Goal: Task Accomplishment & Management: Manage account settings

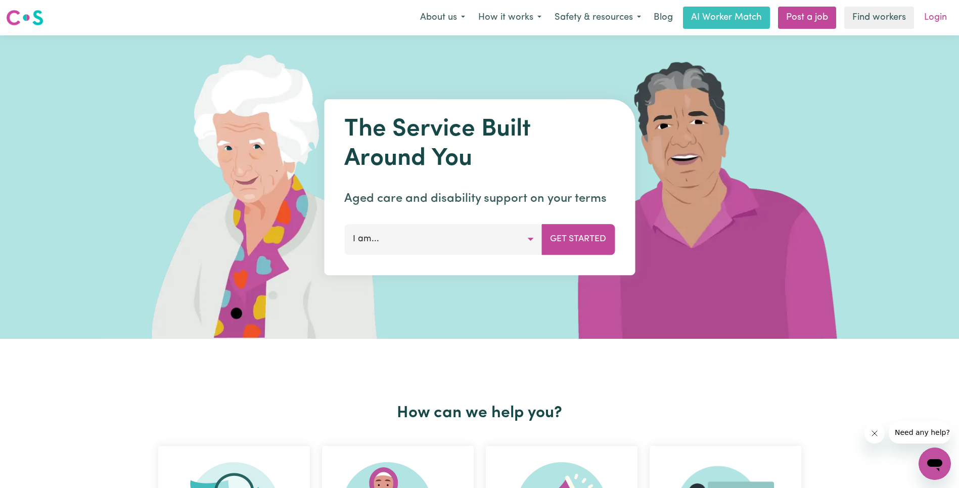
click at [934, 22] on link "Login" at bounding box center [935, 18] width 35 height 22
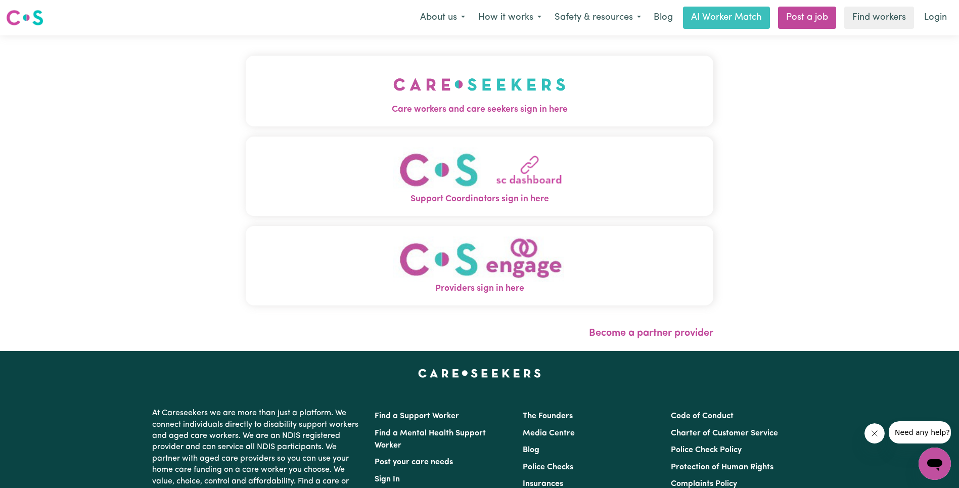
click at [246, 116] on span "Care workers and care seekers sign in here" at bounding box center [480, 109] width 468 height 13
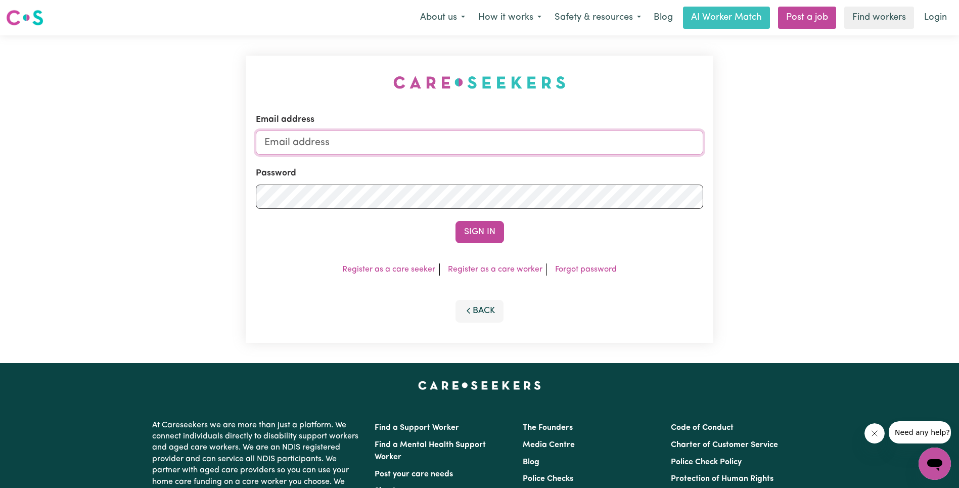
click at [476, 147] on input "Email address" at bounding box center [479, 142] width 447 height 24
type input "[EMAIL_ADDRESS][DOMAIN_NAME]"
click at [485, 230] on button "Sign In" at bounding box center [479, 232] width 49 height 22
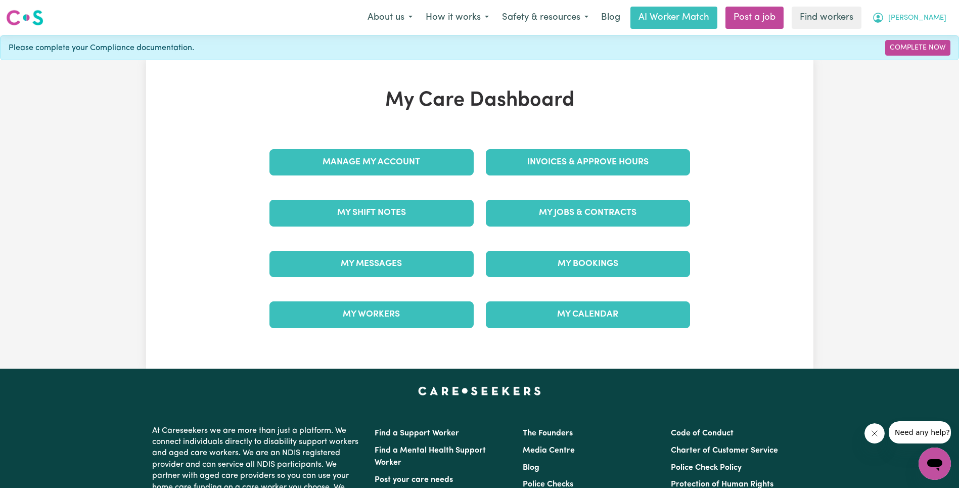
click at [937, 18] on span "[PERSON_NAME]" at bounding box center [917, 18] width 58 height 11
click at [930, 56] on link "Logout" at bounding box center [913, 58] width 80 height 19
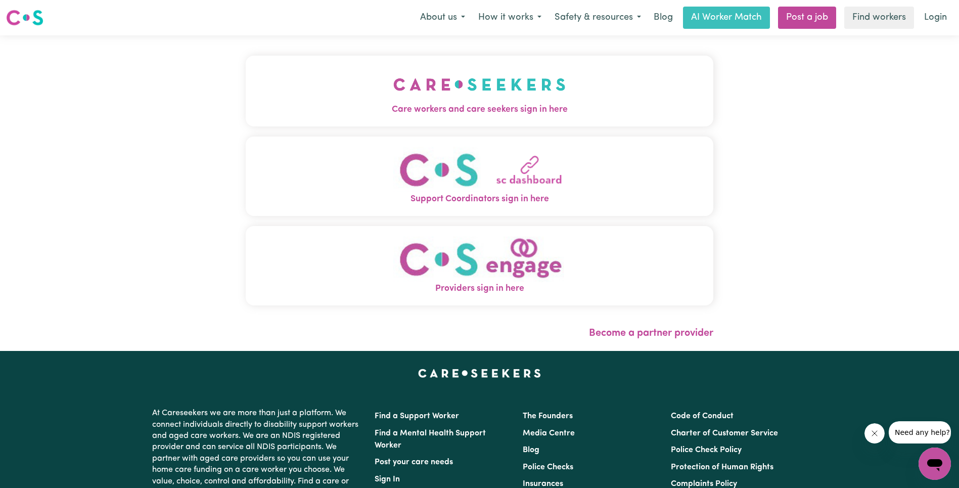
click at [393, 75] on img "Care workers and care seekers sign in here" at bounding box center [479, 84] width 172 height 37
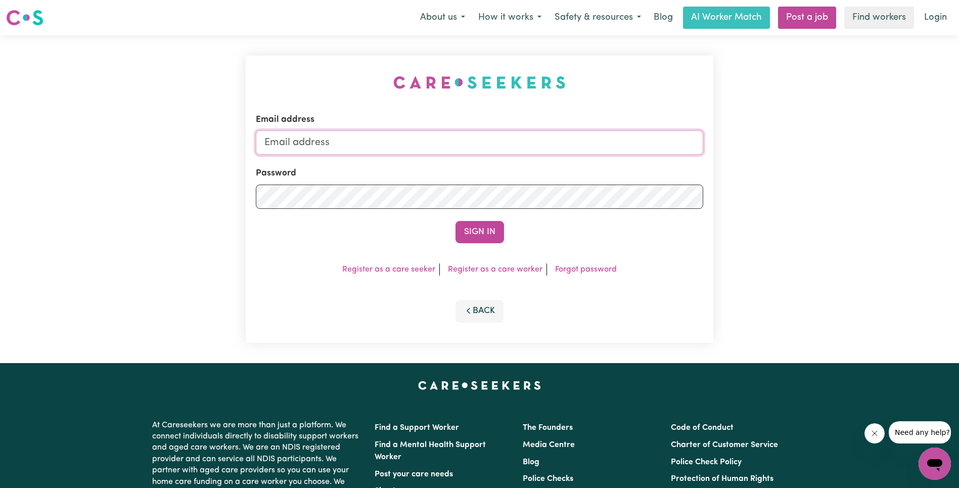
click at [370, 132] on input "Email address" at bounding box center [479, 142] width 447 height 24
type input "[EMAIL_ADDRESS][DOMAIN_NAME]"
click at [484, 233] on button "Sign In" at bounding box center [479, 232] width 49 height 22
